Goal: Information Seeking & Learning: Learn about a topic

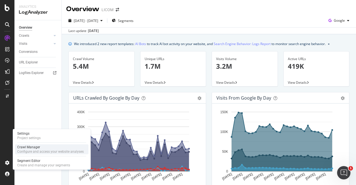
click at [42, 149] on div "Configure and access your website analyses" at bounding box center [50, 151] width 66 height 4
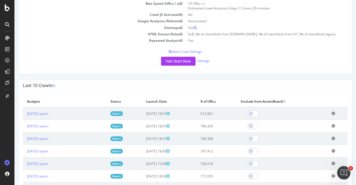
scroll to position [95, 0]
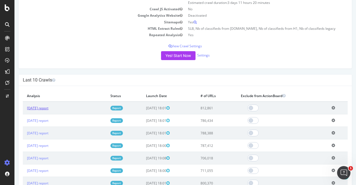
click at [44, 108] on link "2025 Sep. 5th report" at bounding box center [37, 108] width 21 height 5
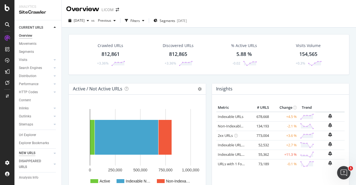
click at [27, 152] on div "NEW URLS" at bounding box center [27, 153] width 16 height 6
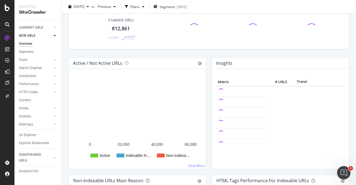
scroll to position [26, 0]
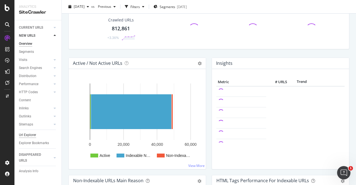
click at [27, 134] on div "Url Explorer" at bounding box center [27, 135] width 17 height 6
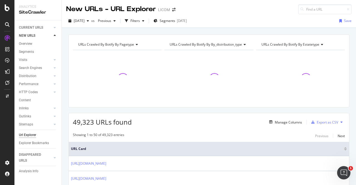
click at [224, 21] on div "2025 Sep. 5th vs Previous Filters Segments 2025-07-17 Save" at bounding box center [209, 21] width 294 height 11
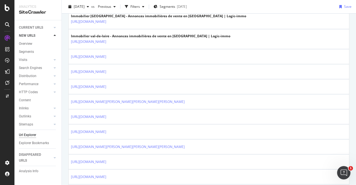
scroll to position [495, 0]
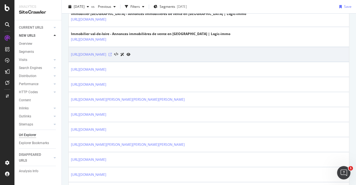
click at [112, 53] on icon at bounding box center [109, 54] width 3 height 3
click at [106, 53] on link "[URL][DOMAIN_NAME]" at bounding box center [88, 55] width 35 height 6
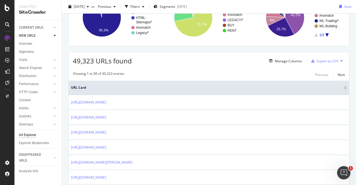
scroll to position [0, 0]
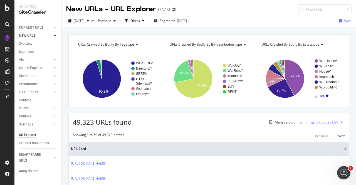
click at [306, 43] on span "URLs Crawled By Botify By estatetype" at bounding box center [290, 44] width 58 height 5
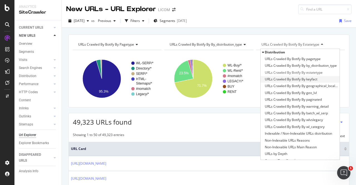
click at [306, 79] on span "URLs Crawled By Botify By keyfact" at bounding box center [291, 79] width 53 height 6
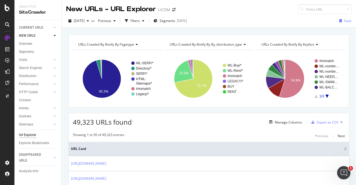
click at [325, 95] on icon "A chart." at bounding box center [326, 96] width 3 height 3
click at [315, 96] on icon "A chart." at bounding box center [316, 96] width 3 height 3
click at [218, 45] on span "URLs Crawled By Botify By by_distribution_type" at bounding box center [206, 44] width 72 height 5
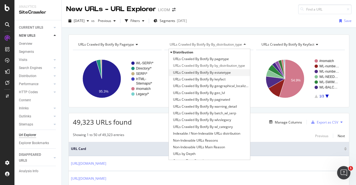
click at [207, 72] on span "URLs Crawled By Botify By estatetype" at bounding box center [202, 73] width 58 height 6
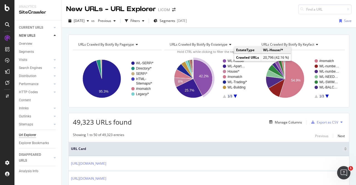
click at [229, 59] on text "WL-House/*" at bounding box center [237, 61] width 18 height 4
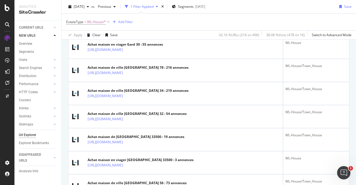
scroll to position [200, 0]
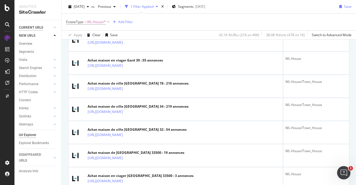
click at [35, 26] on div "CURRENT URLS" at bounding box center [31, 28] width 24 height 6
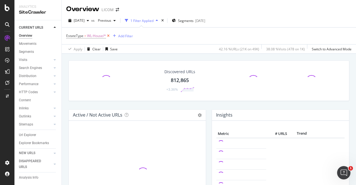
click at [109, 36] on icon at bounding box center [108, 36] width 5 height 6
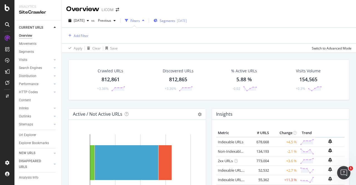
click at [175, 20] on span "Segments" at bounding box center [168, 20] width 16 height 5
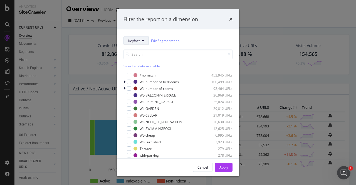
click at [134, 41] on span "Keyfact" at bounding box center [133, 40] width 11 height 5
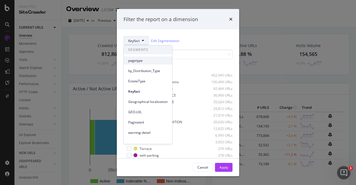
click at [139, 61] on span "pagetype" at bounding box center [147, 60] width 39 height 5
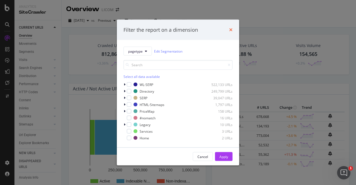
click at [231, 28] on icon "times" at bounding box center [230, 30] width 3 height 4
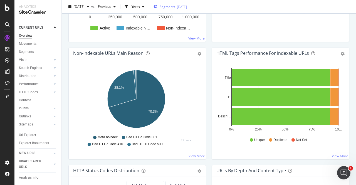
scroll to position [152, 0]
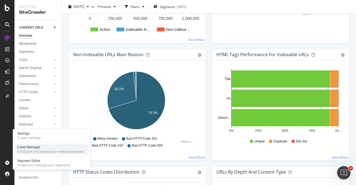
click at [35, 149] on div "Crawl Manager" at bounding box center [50, 147] width 66 height 4
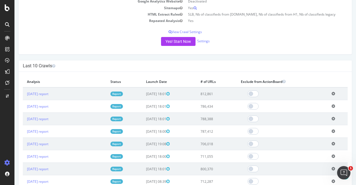
scroll to position [127, 0]
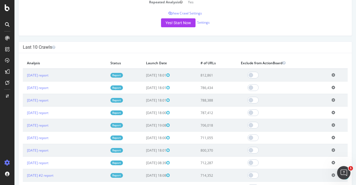
click at [332, 73] on icon at bounding box center [334, 75] width 4 height 4
click at [302, 81] on link "Add name" at bounding box center [313, 84] width 45 height 8
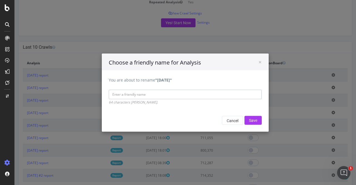
click at [130, 96] on input "You are about to rename "2025 Sep. 5th"" at bounding box center [185, 94] width 153 height 9
paste input "opening new contexts - opti SLBs"
type input "opening new contexts - opti SLBs - other opti"
click at [251, 122] on input "Save" at bounding box center [252, 120] width 17 height 9
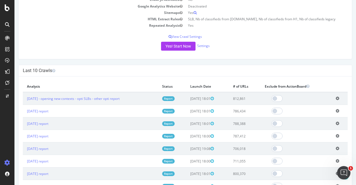
scroll to position [124, 0]
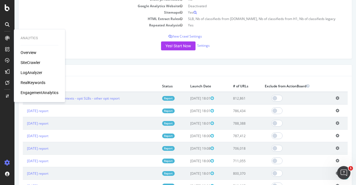
click at [29, 72] on div "LogAnalyzer" at bounding box center [32, 73] width 22 height 6
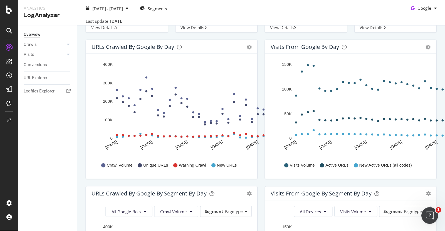
scroll to position [60, 0]
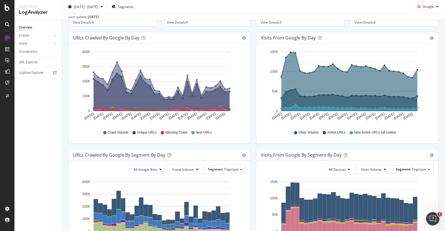
drag, startPoint x: 286, startPoint y: 1, endPoint x: 263, endPoint y: 142, distance: 143.0
click at [263, 142] on div "Hold CTRL while clicking to filter the report. Aug 09 2025 Aug 11 2025 Aug 13 2…" at bounding box center [347, 93] width 182 height 100
click at [23, 38] on div "Crawls" at bounding box center [24, 36] width 10 height 6
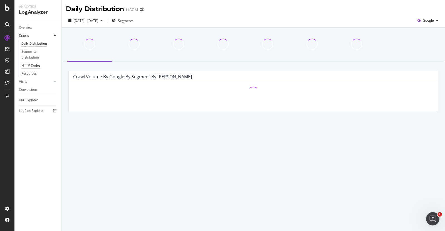
click at [24, 66] on div "HTTP Codes" at bounding box center [30, 66] width 19 height 6
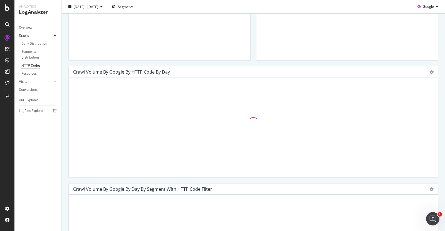
scroll to position [134, 0]
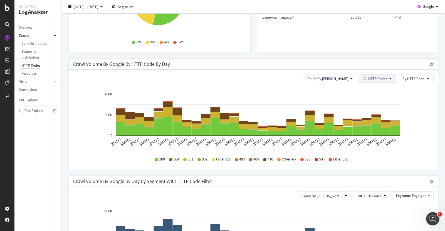
click at [356, 76] on button "All HTTP Codes" at bounding box center [378, 78] width 38 height 9
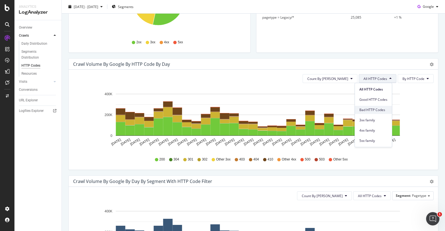
click at [356, 113] on div "Bad HTTP Codes" at bounding box center [373, 110] width 37 height 8
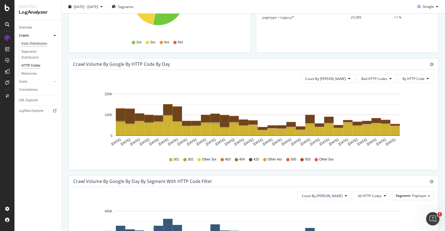
click at [29, 44] on div "Daily Distribution" at bounding box center [34, 44] width 26 height 6
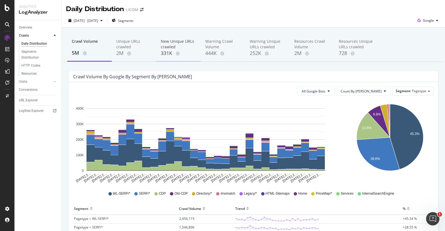
click at [184, 53] on div "331K" at bounding box center [179, 53] width 36 height 7
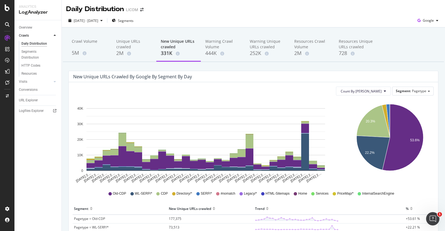
click at [296, 16] on div "2025 Aug. 9th - Sep. 7th Segments Google" at bounding box center [253, 21] width 383 height 11
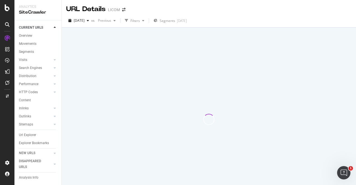
click at [191, 53] on div at bounding box center [208, 42] width 281 height 24
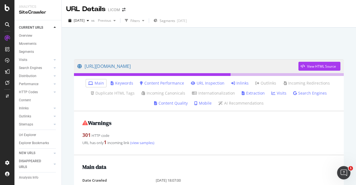
click at [241, 83] on link "Inlinks" at bounding box center [240, 83] width 18 height 6
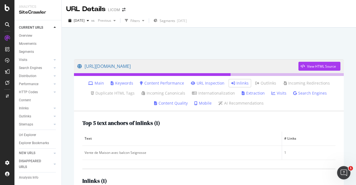
scroll to position [47, 0]
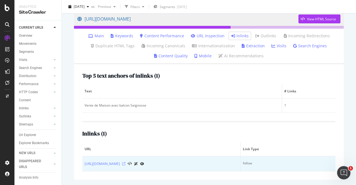
click at [125, 162] on icon at bounding box center [123, 163] width 3 height 3
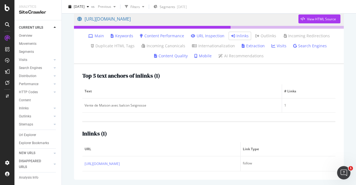
scroll to position [0, 0]
